Goal: Use online tool/utility

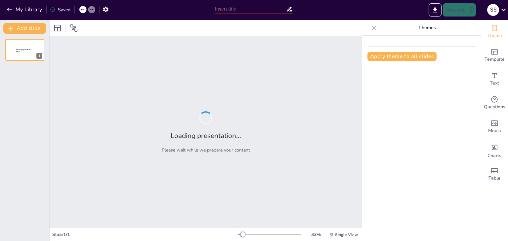
type input "O N T O L O G Í A"
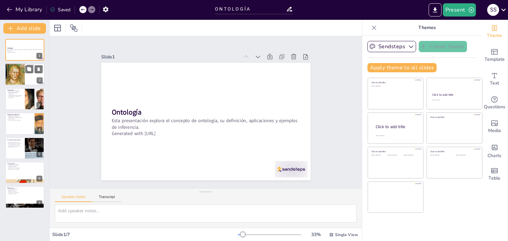
click at [21, 80] on div at bounding box center [15, 74] width 20 height 24
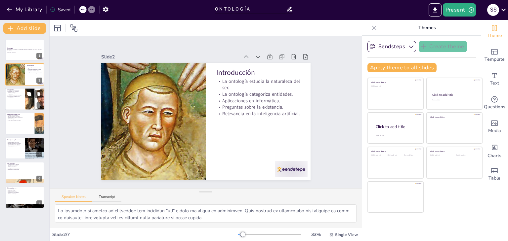
click at [34, 99] on div at bounding box center [35, 99] width 34 height 22
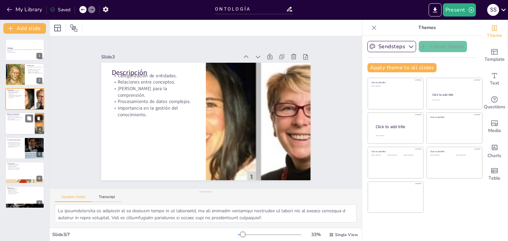
click at [26, 127] on div at bounding box center [25, 123] width 40 height 22
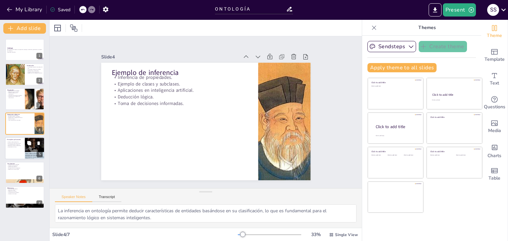
click at [31, 150] on div at bounding box center [35, 148] width 20 height 25
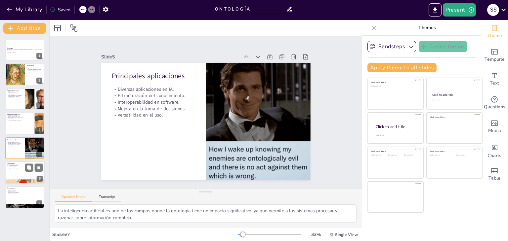
click at [26, 178] on div at bounding box center [25, 173] width 40 height 22
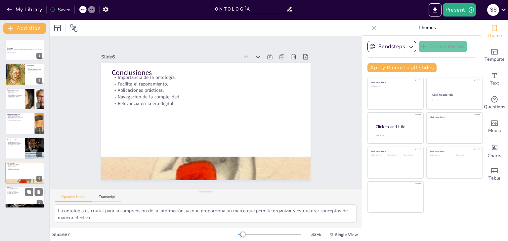
click at [34, 206] on div at bounding box center [25, 206] width 40 height 86
type textarea "La literatura especializada es un recurso valioso para aquellos que desean prof…"
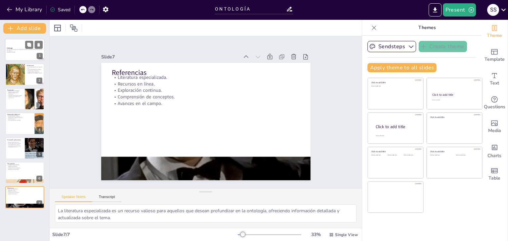
click at [21, 56] on div at bounding box center [25, 50] width 40 height 22
